Goal: Go to known website: Access a specific website the user already knows

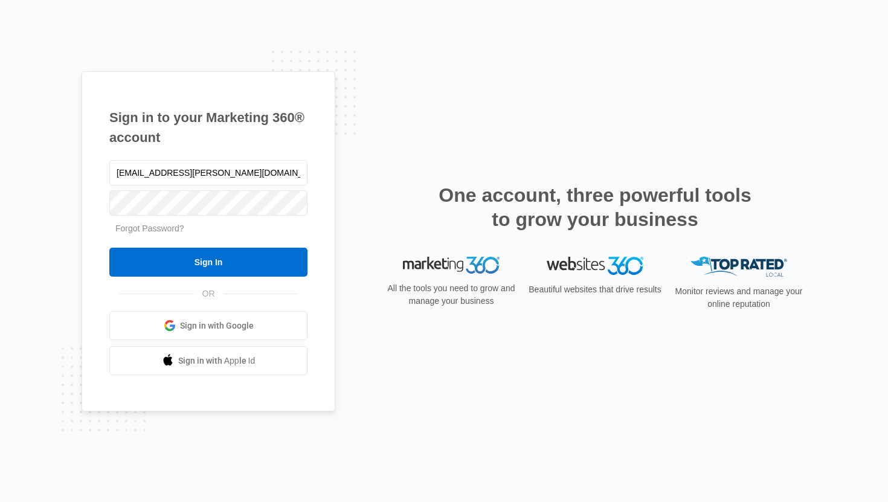
type input "[EMAIL_ADDRESS][PERSON_NAME][DOMAIN_NAME]"
click at [109, 248] on input "Sign In" at bounding box center [208, 262] width 198 height 29
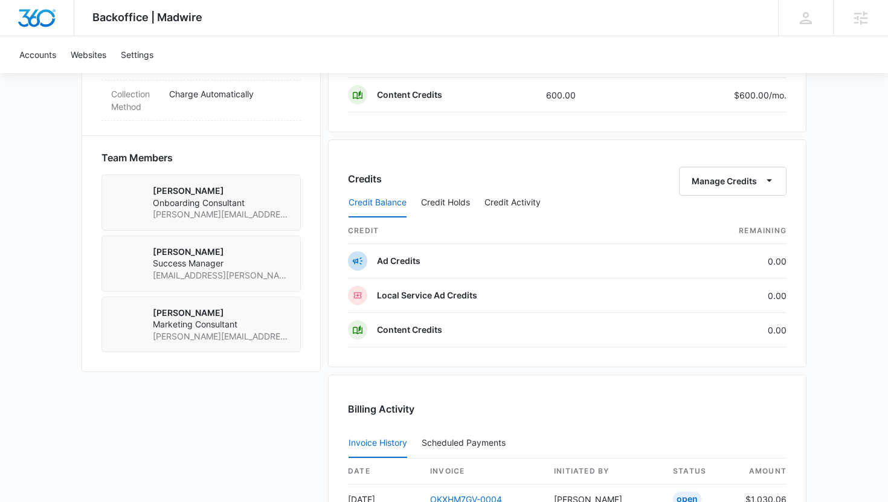
scroll to position [1232, 0]
